Goal: Information Seeking & Learning: Learn about a topic

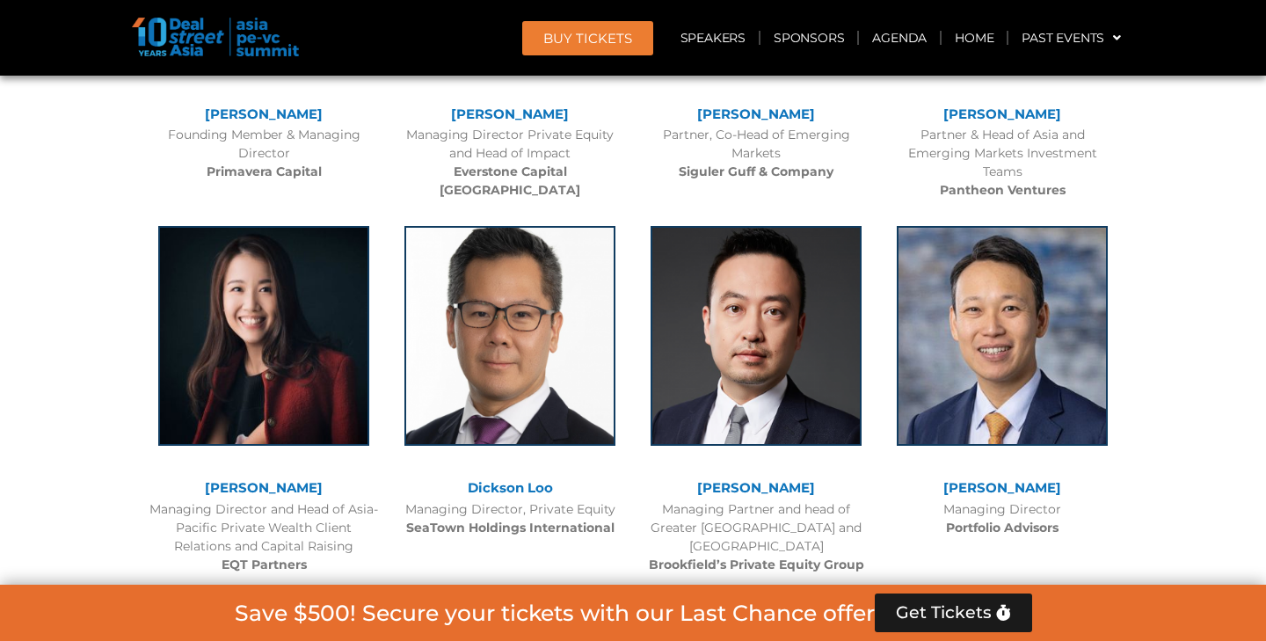
scroll to position [5478, 0]
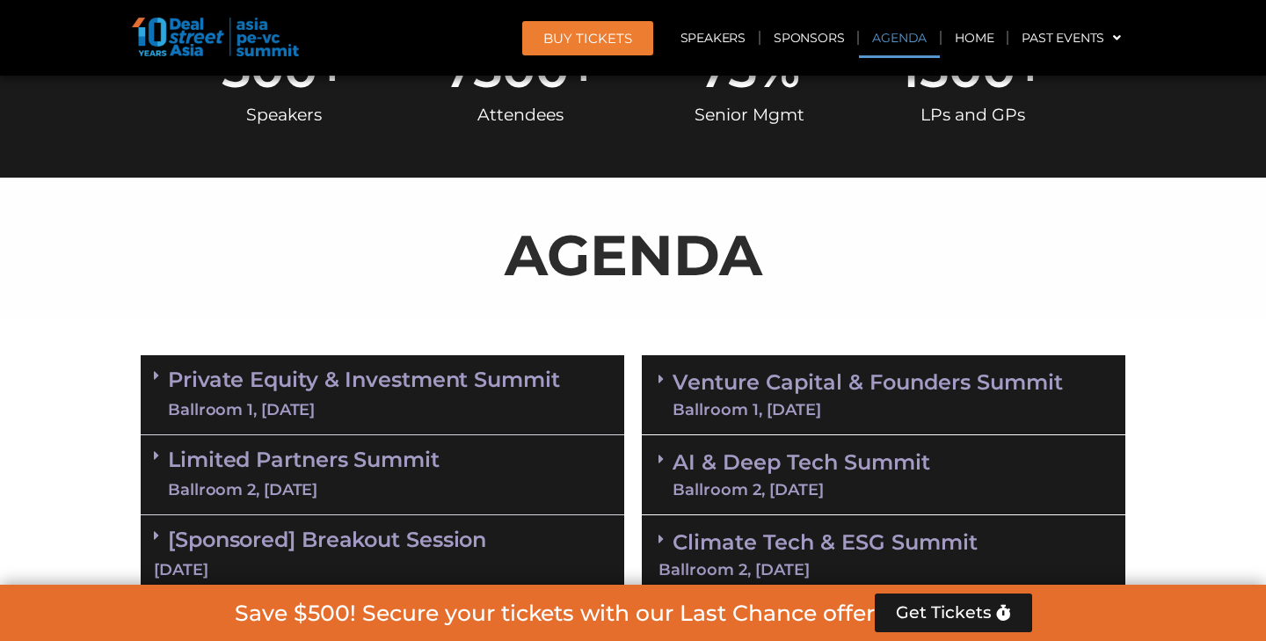
scroll to position [810, 0]
click at [407, 475] on link "Limited Partners Summit Ballroom 2, 10 Sept" at bounding box center [304, 474] width 272 height 53
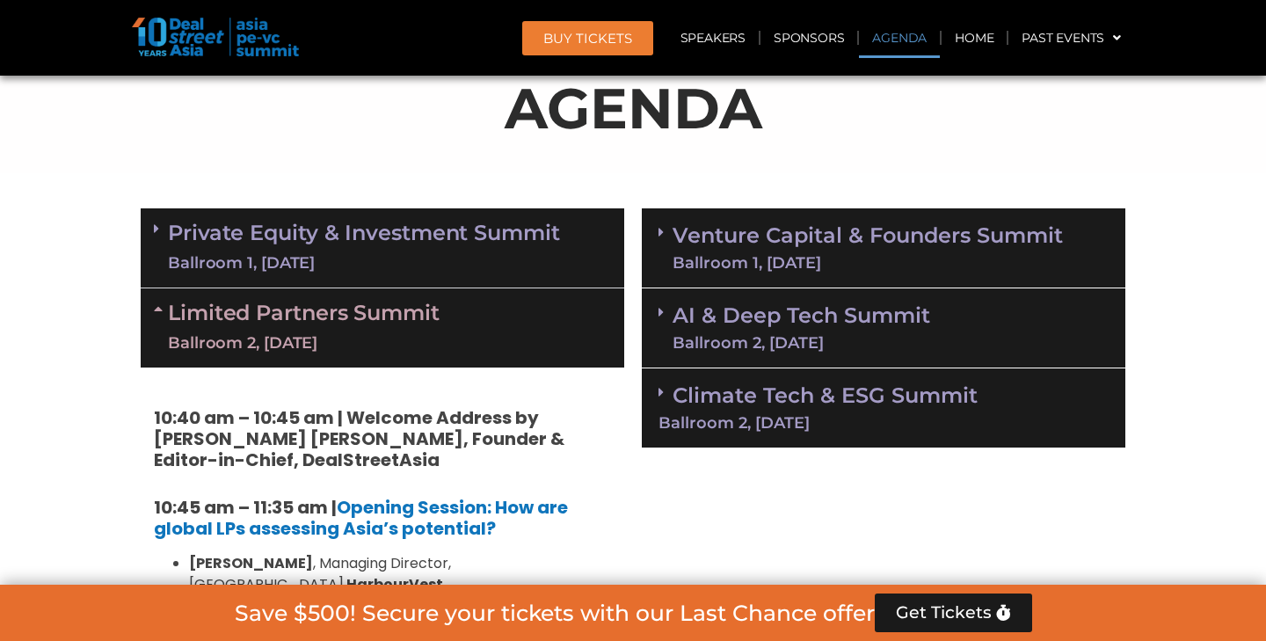
scroll to position [971, 0]
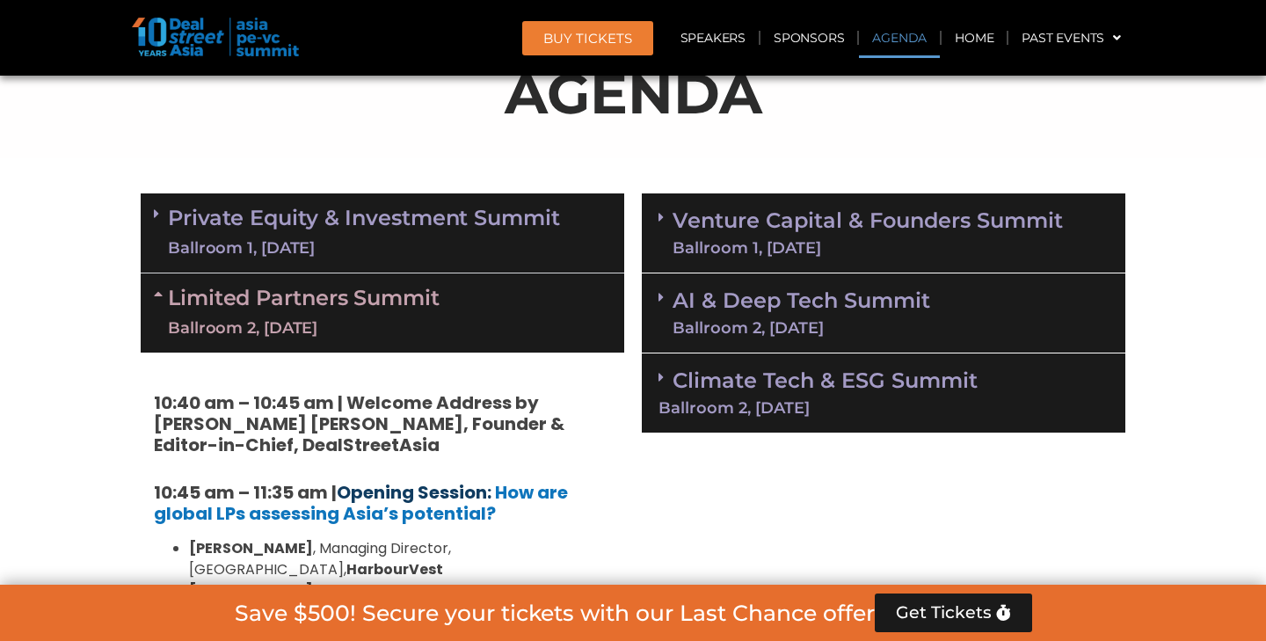
click at [394, 493] on link "Opening Session:" at bounding box center [414, 492] width 155 height 25
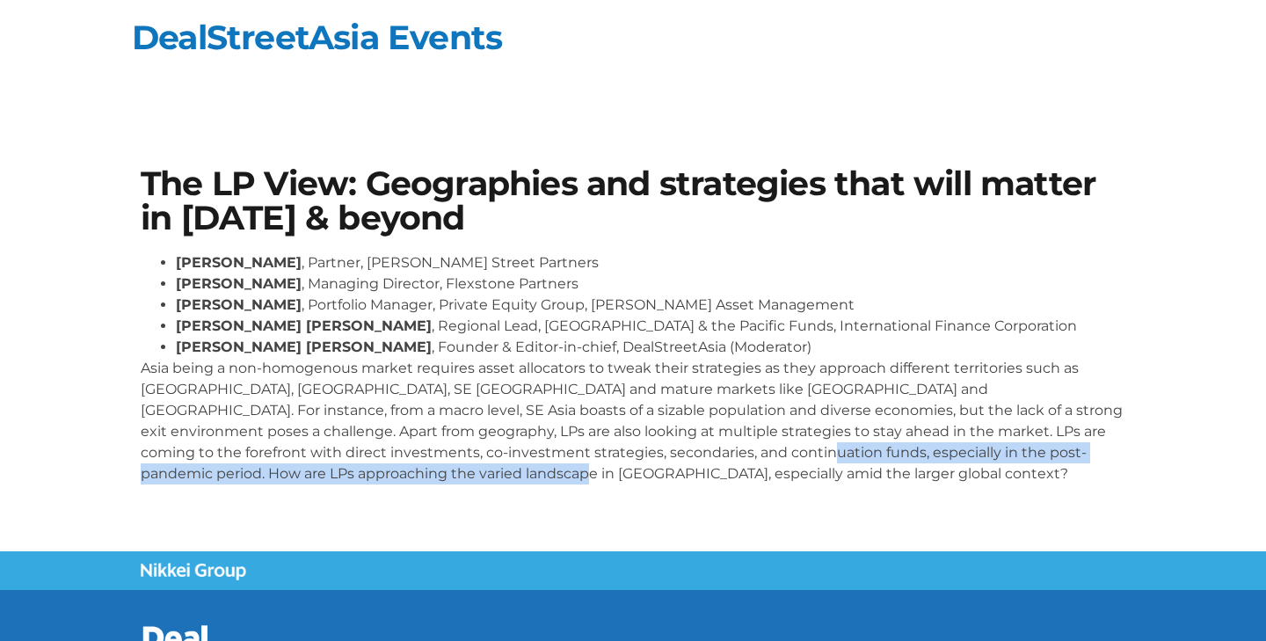
drag, startPoint x: 560, startPoint y: 454, endPoint x: 694, endPoint y: 491, distance: 139.7
click at [694, 491] on div "[PERSON_NAME] , Partner, [PERSON_NAME] Street Partners [PERSON_NAME] , Managing…" at bounding box center [633, 375] width 985 height 246
click at [563, 448] on p "Asia being a non-homogenous market requires asset allocators to tweak their str…" at bounding box center [633, 421] width 985 height 127
drag, startPoint x: 563, startPoint y: 448, endPoint x: 636, endPoint y: 519, distance: 100.7
click at [636, 519] on section "The LP View: Geographies and strategies that will matter in 2025 & beyond Sunil…" at bounding box center [633, 332] width 1266 height 437
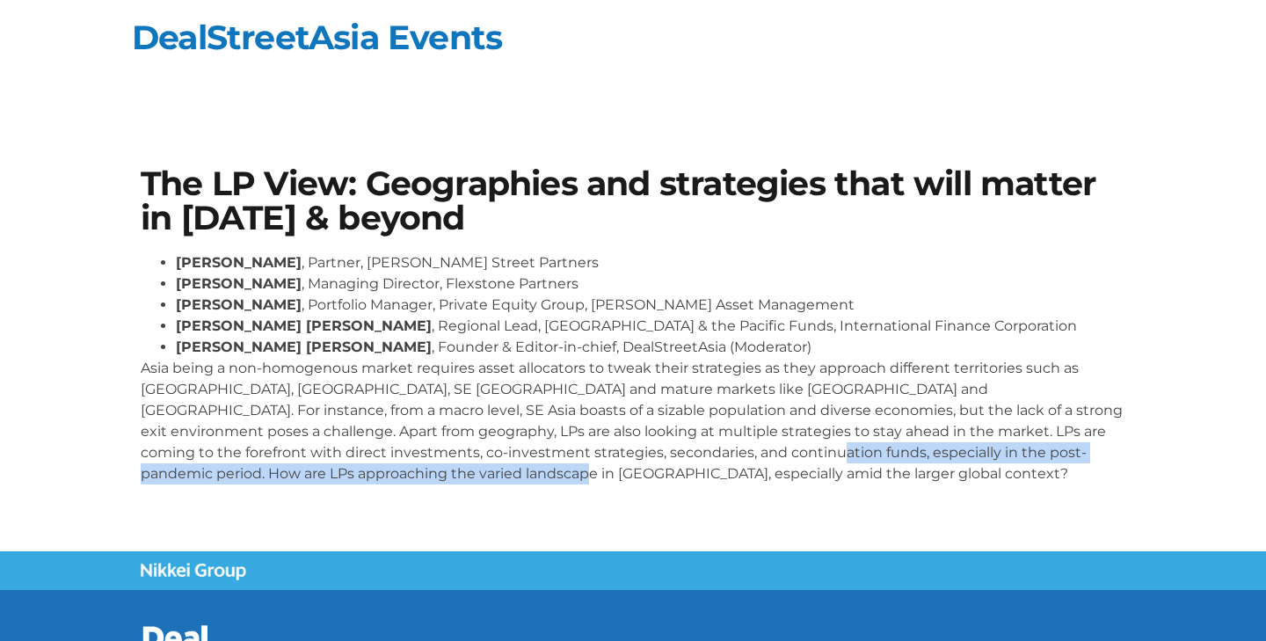
copy p "How are LPs approaching the varied landscape in Asia, especially amid the large…"
